Goal: Transaction & Acquisition: Purchase product/service

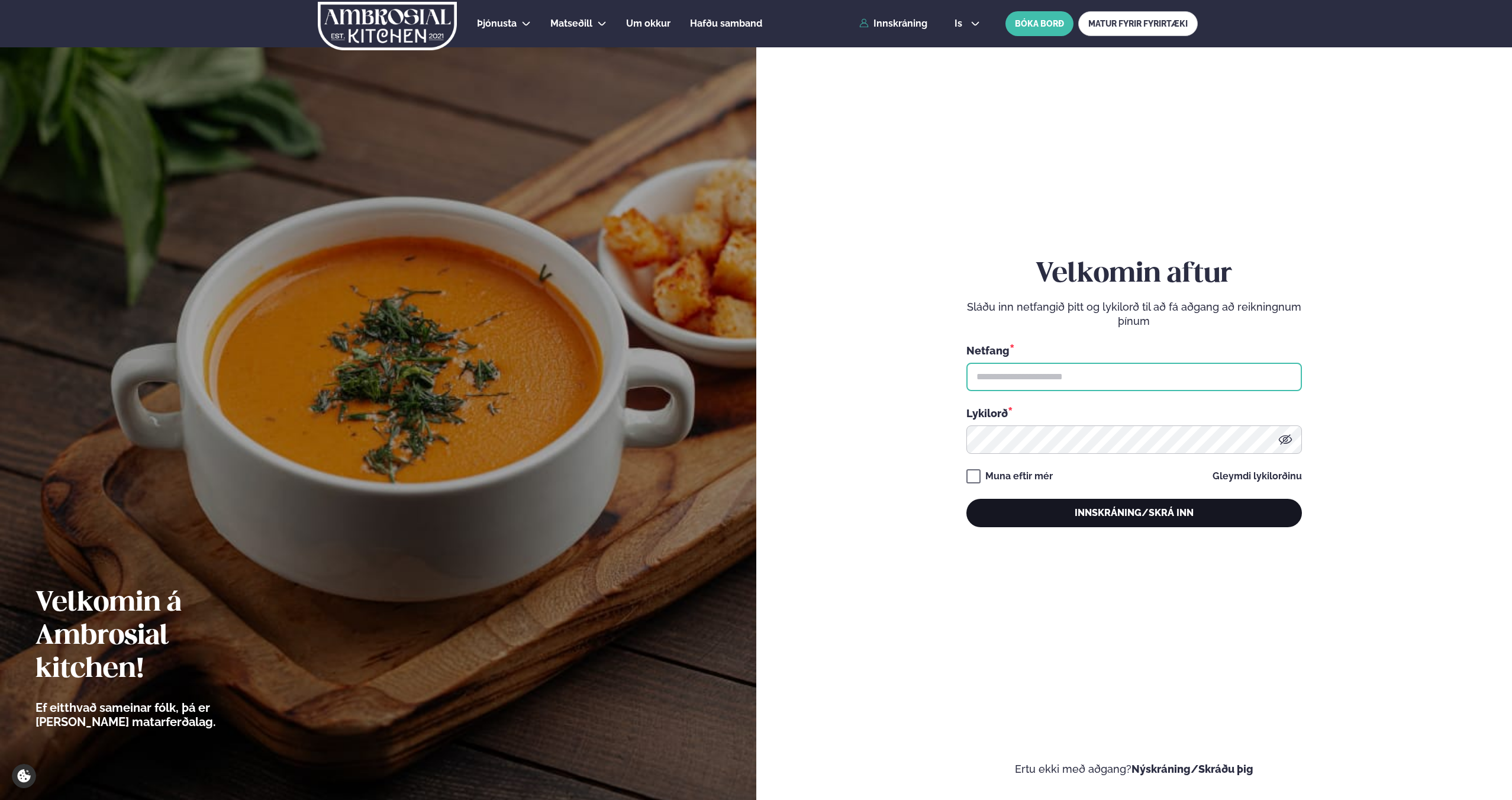
type input "**********"
click at [1138, 524] on button "Innskráning/Skrá inn" at bounding box center [1134, 512] width 335 height 28
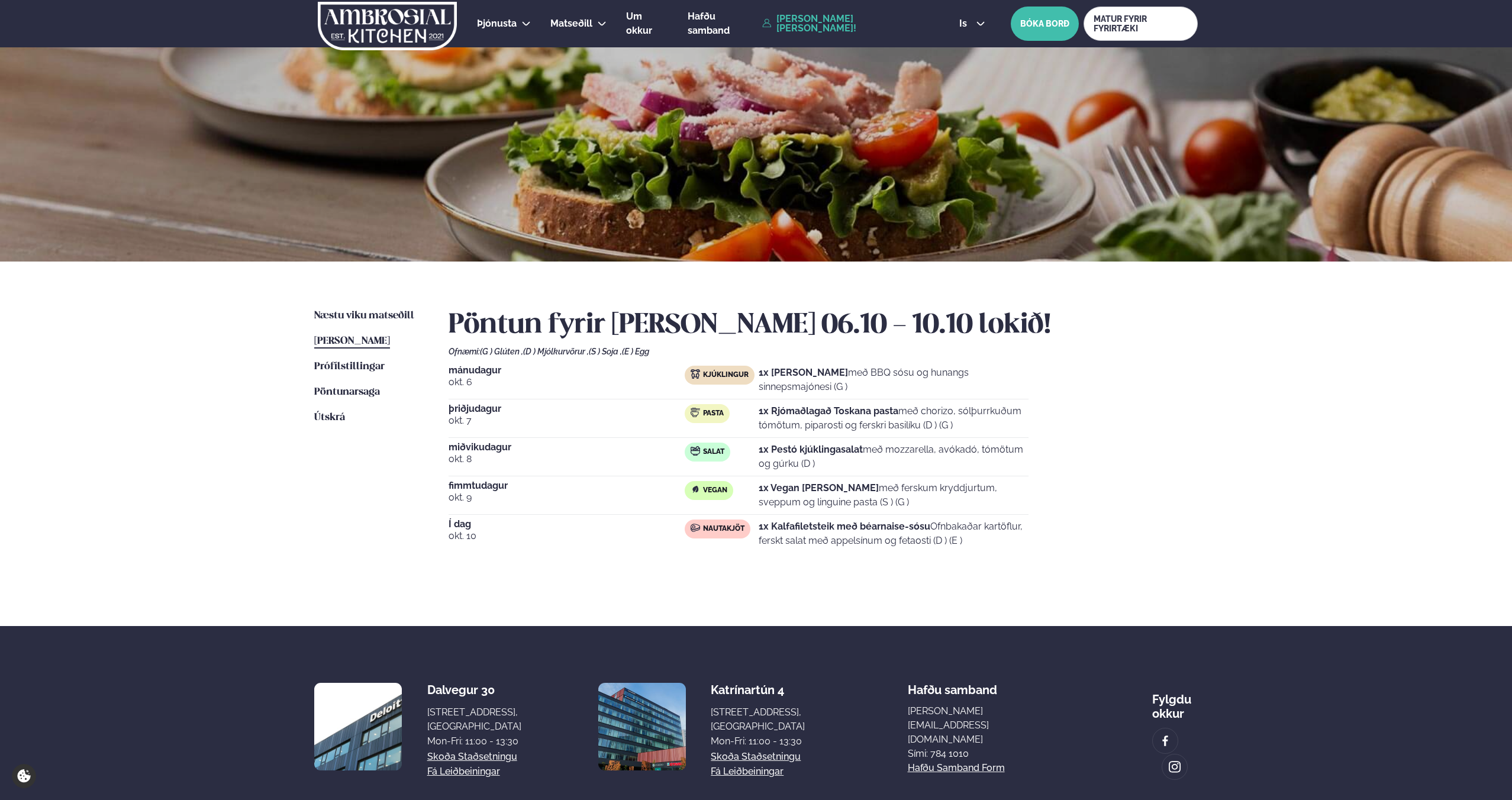
click at [335, 305] on div "Næstu [PERSON_NAME] matseðill Næsta vika [PERSON_NAME] matseðill [PERSON_NAME] …" at bounding box center [756, 444] width 955 height 364
click at [350, 317] on span "Næstu viku matseðill" at bounding box center [364, 315] width 100 height 10
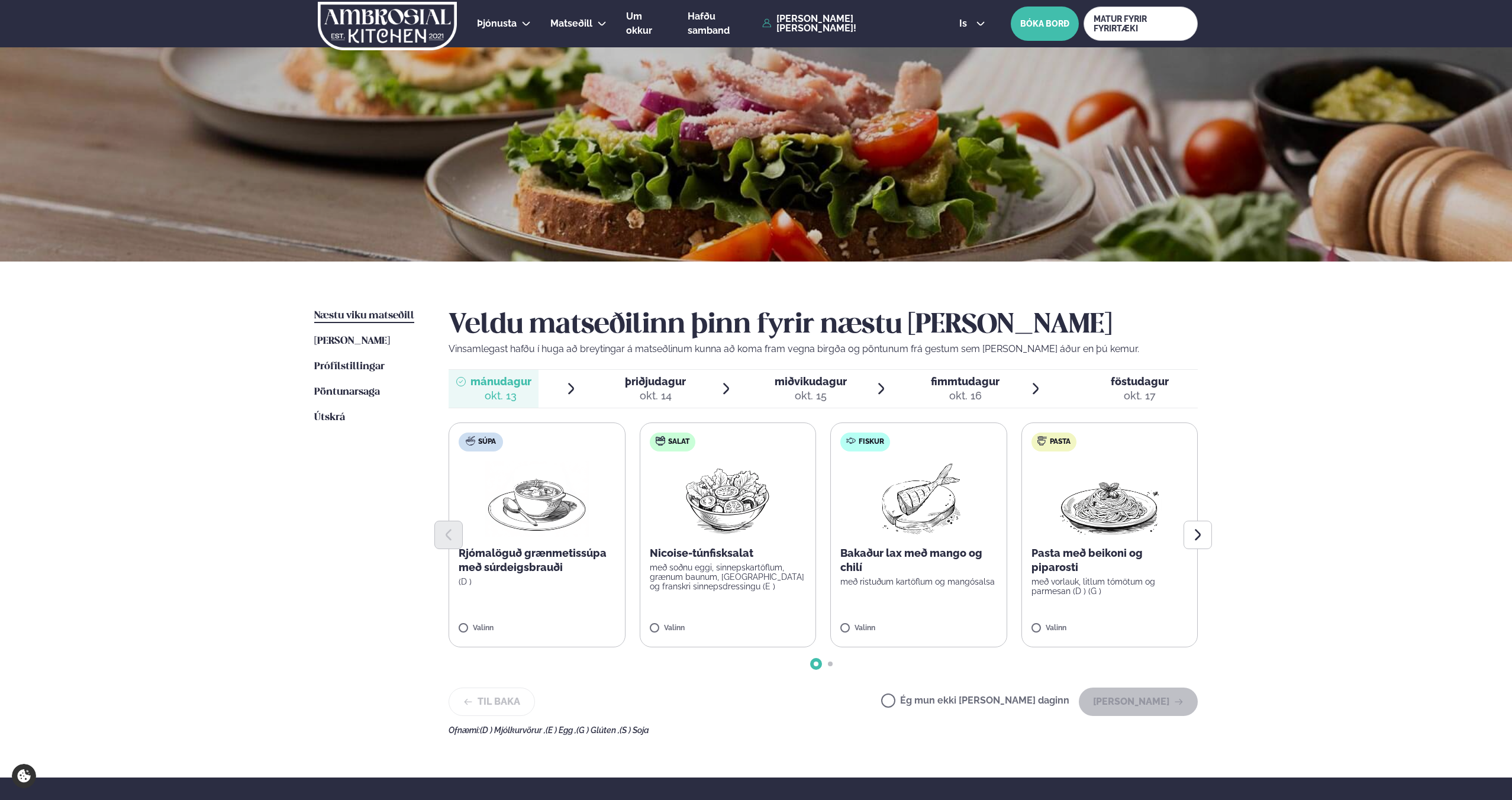
click at [1097, 573] on p "Pasta með beikoni og piparosti" at bounding box center [1110, 560] width 157 height 28
click at [1132, 703] on button "[PERSON_NAME]" at bounding box center [1138, 701] width 119 height 28
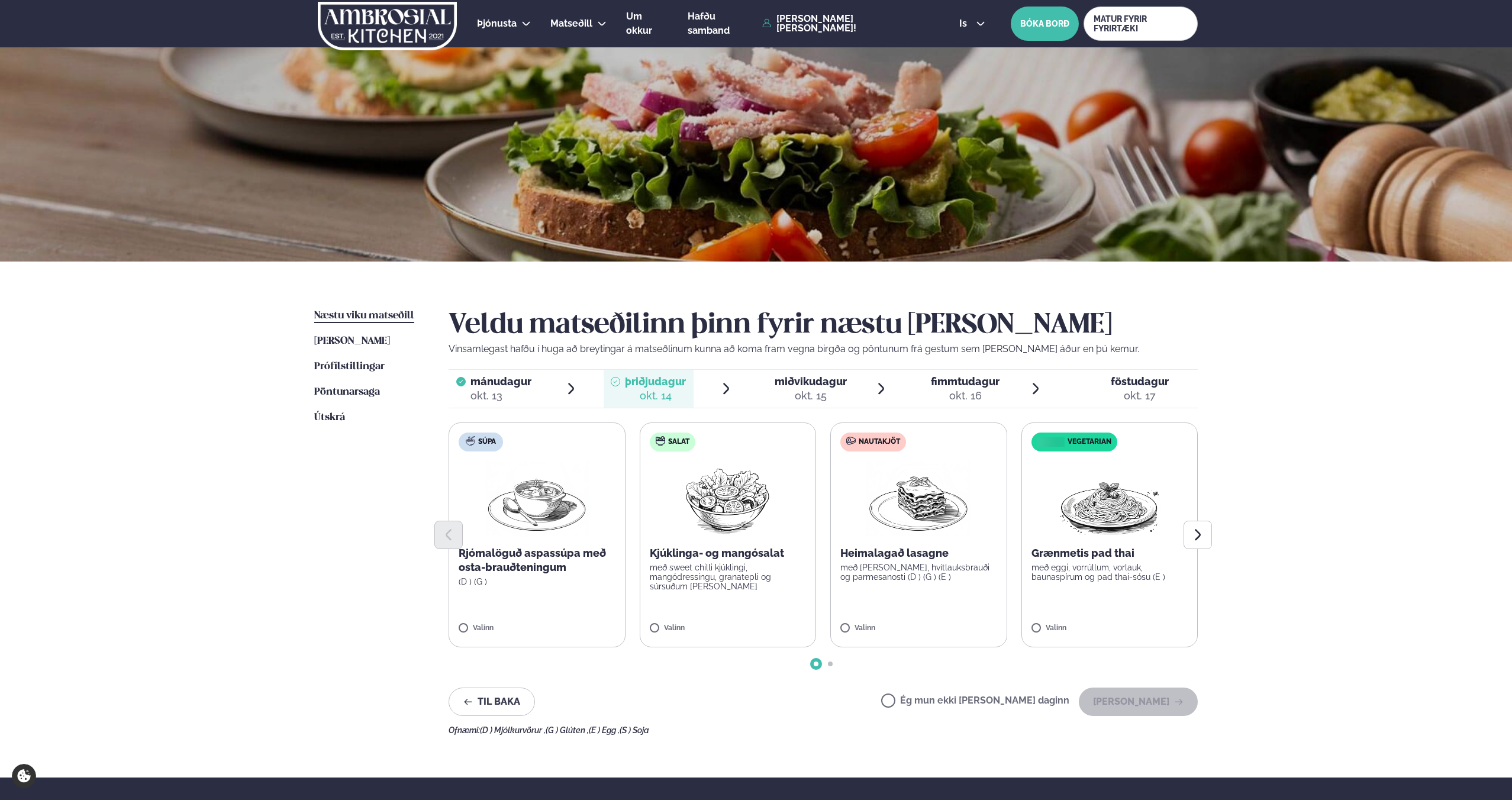
click at [899, 588] on label "Nautakjöt Heimalagað lasagne með basil pesto, hvítlauksbrauði og parmesanosti (…" at bounding box center [919, 535] width 177 height 225
click at [1125, 693] on button "[PERSON_NAME]" at bounding box center [1138, 701] width 119 height 28
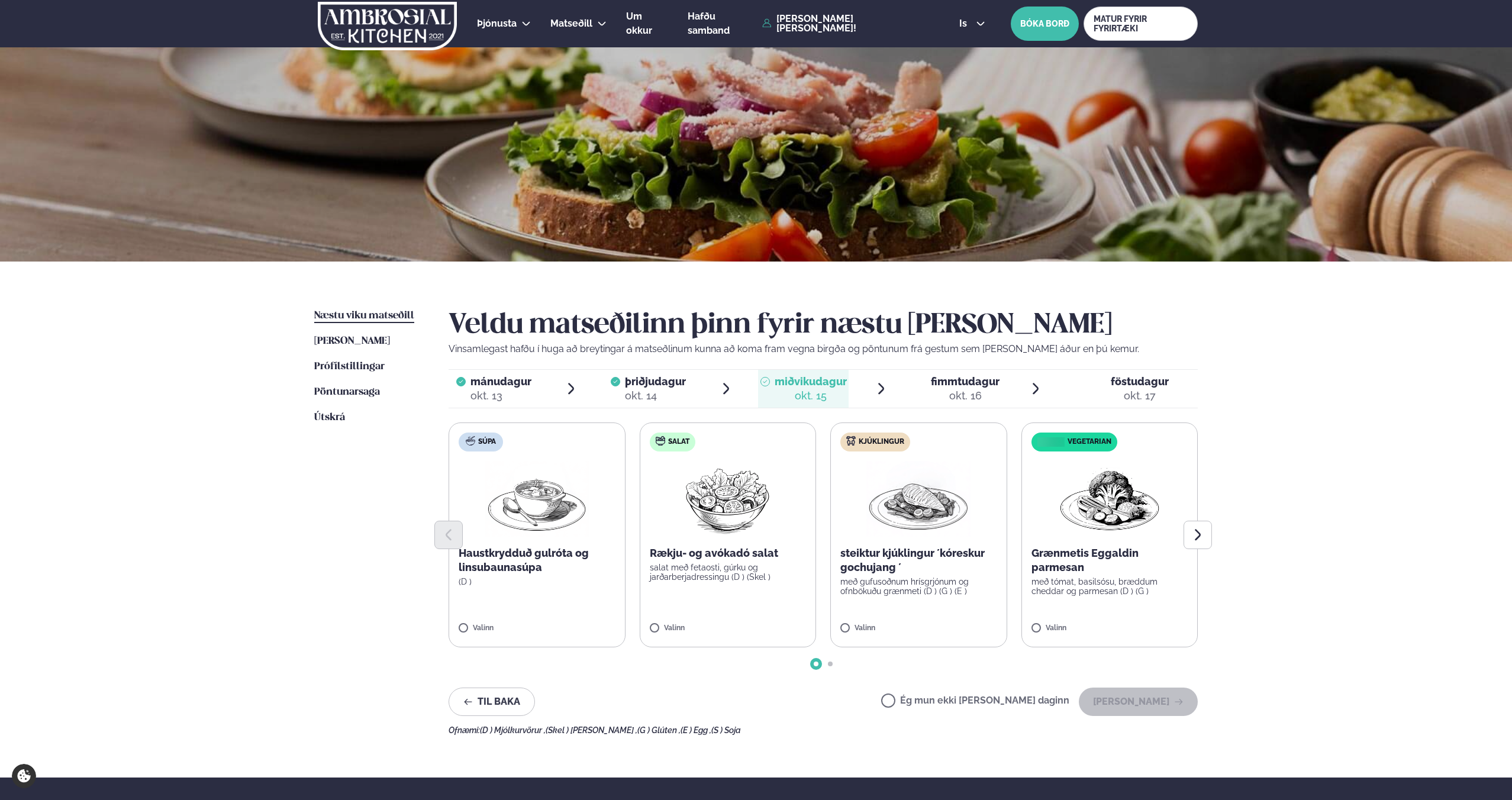
click at [906, 587] on p "með gufusoðnum hrísgrjónum og ofnbökuðu grænmeti (D ) (G ) (E )" at bounding box center [919, 586] width 157 height 19
click at [1146, 699] on button "[PERSON_NAME]" at bounding box center [1138, 701] width 119 height 28
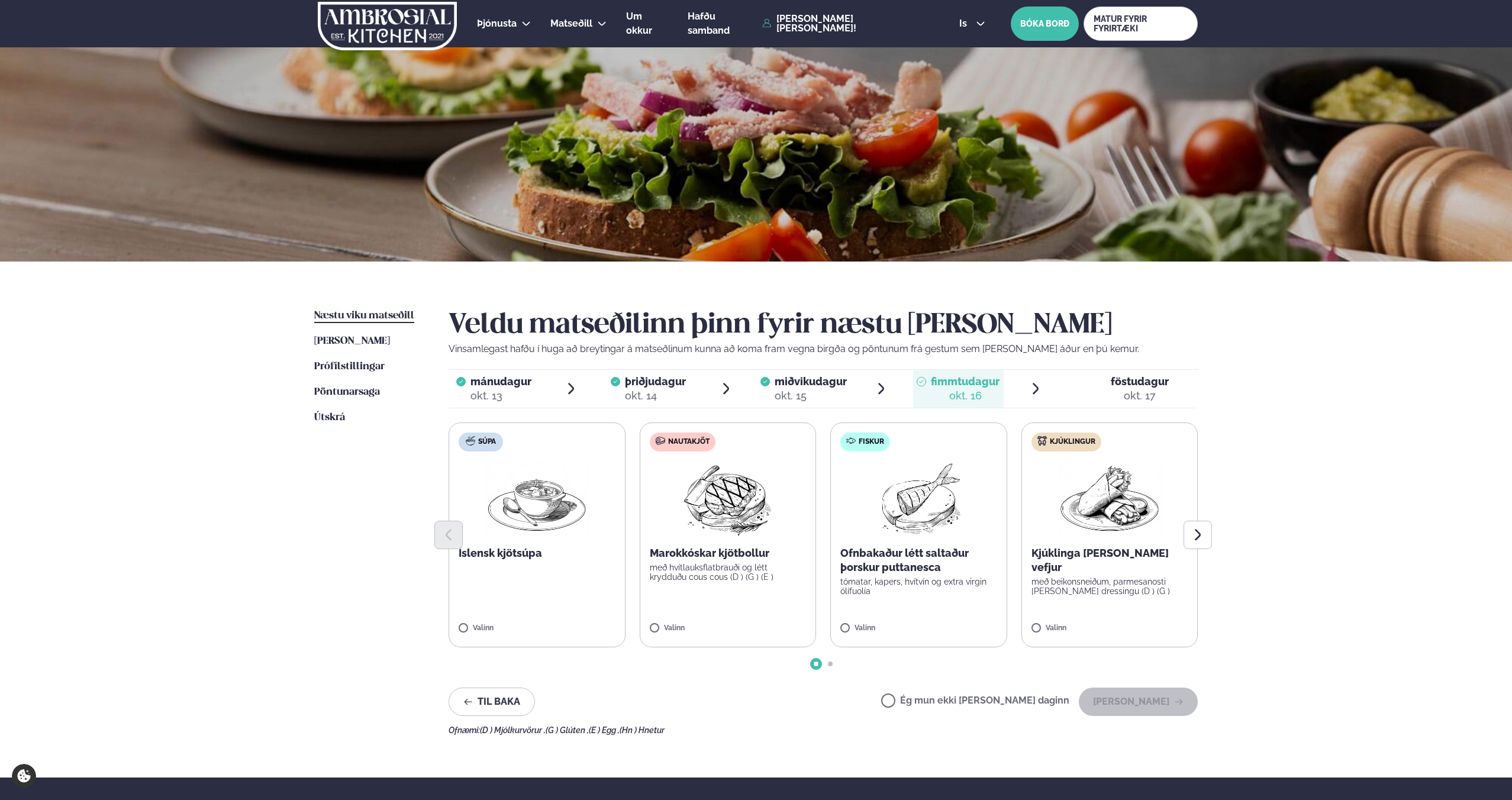
click at [1078, 587] on label "Kjúklingur Kjúklinga [PERSON_NAME] vefjur með beikonsneiðum, parmesanosti [PERS…" at bounding box center [1110, 535] width 177 height 225
click at [1134, 698] on button "[PERSON_NAME]" at bounding box center [1138, 701] width 119 height 28
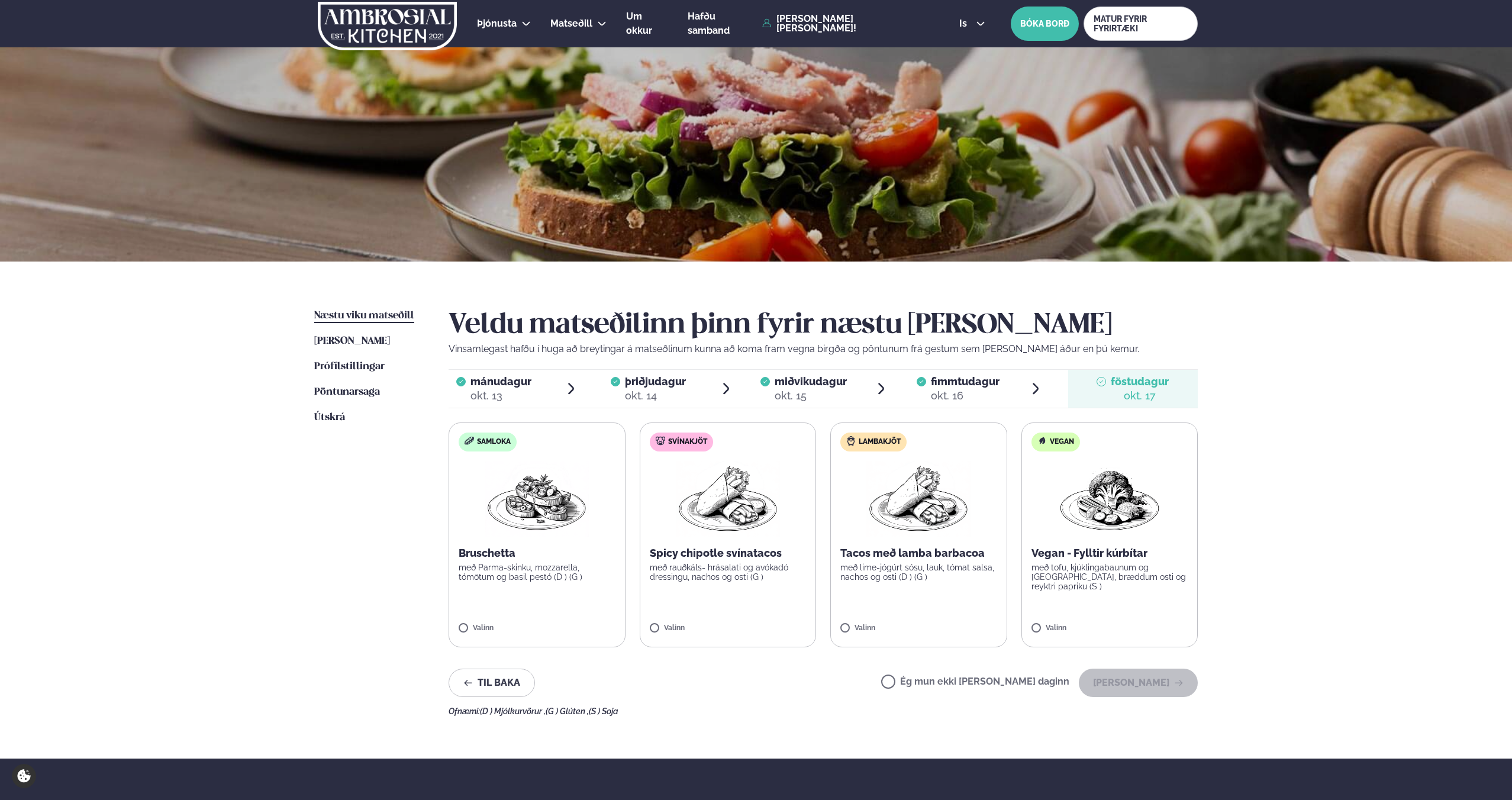
click at [742, 565] on p "með rauðkáls- hrásalati og avókadó dressingu, nachos og osti (G )" at bounding box center [728, 572] width 157 height 19
click at [1134, 683] on button "[PERSON_NAME]" at bounding box center [1138, 682] width 119 height 28
